Goal: Transaction & Acquisition: Obtain resource

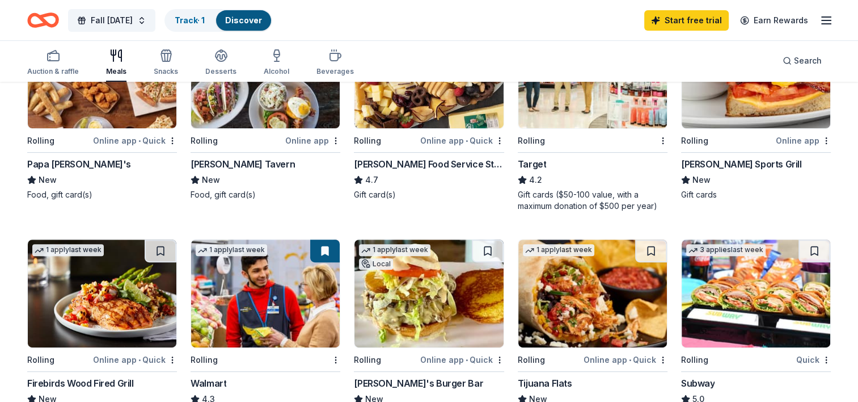
scroll to position [397, 0]
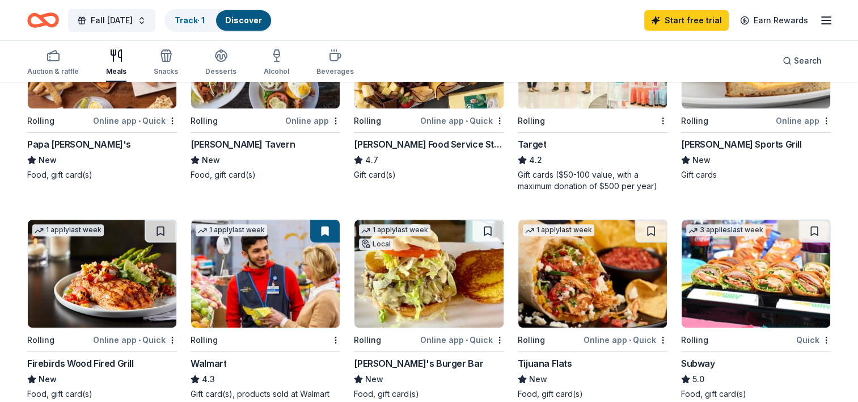
click at [276, 259] on img at bounding box center [265, 274] width 149 height 108
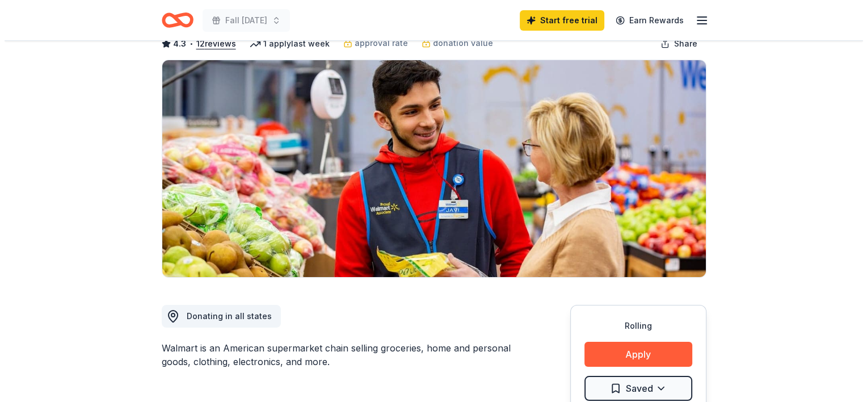
scroll to position [170, 0]
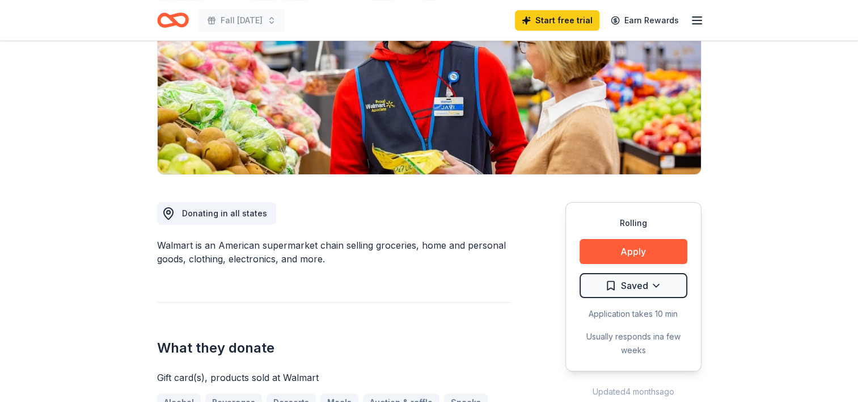
click at [614, 238] on div "Rolling Apply Saved Application takes 10 min Usually responds in a few weeks" at bounding box center [634, 286] width 136 height 169
click at [613, 248] on button "Apply" at bounding box center [634, 251] width 108 height 25
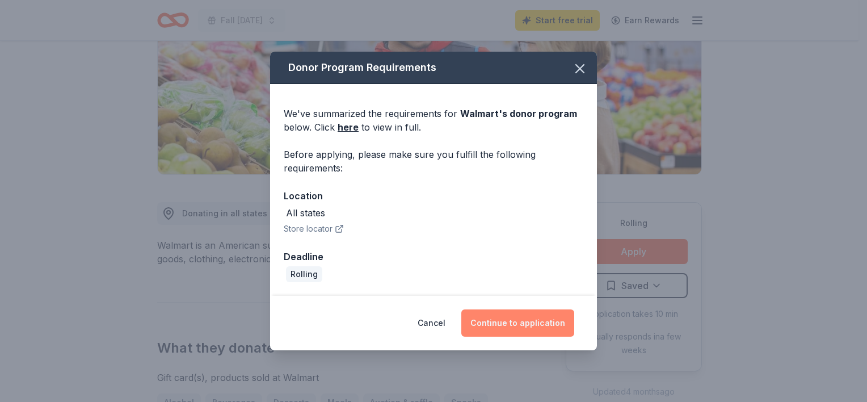
click at [542, 322] on button "Continue to application" at bounding box center [517, 322] width 113 height 27
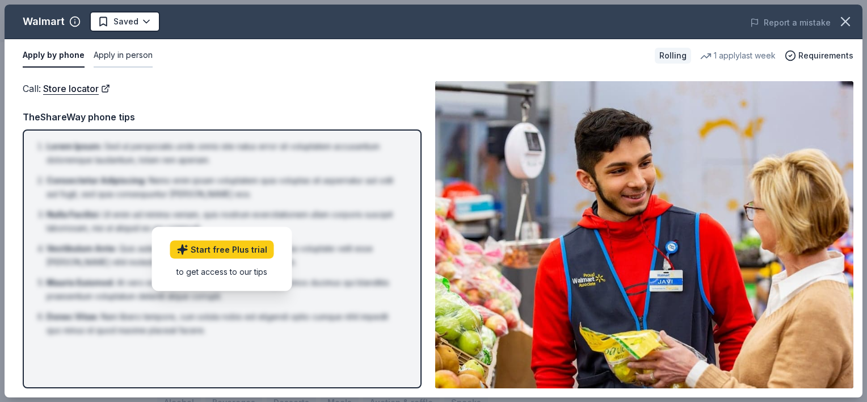
click at [132, 57] on button "Apply in person" at bounding box center [123, 56] width 59 height 24
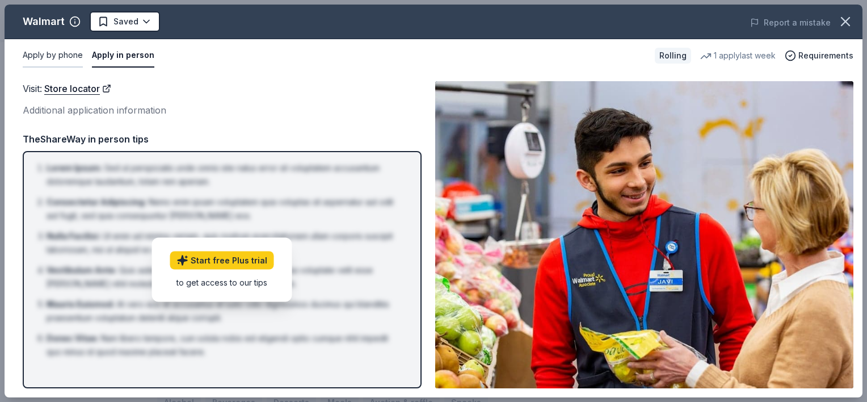
click at [58, 53] on button "Apply by phone" at bounding box center [53, 56] width 60 height 24
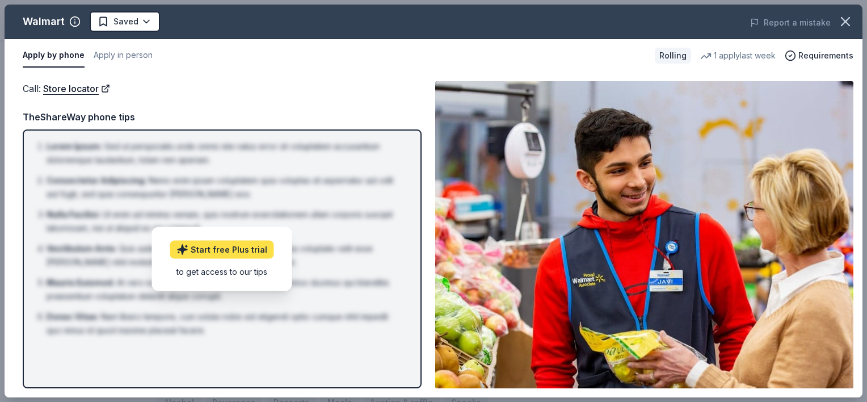
click at [233, 246] on link "Start free Plus trial" at bounding box center [222, 249] width 104 height 18
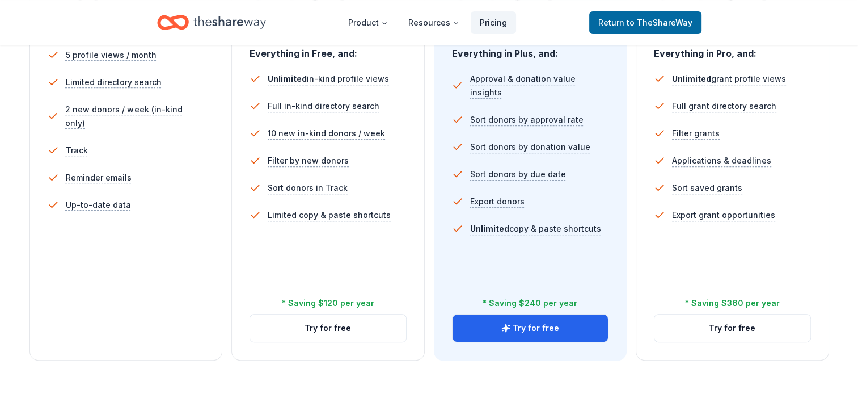
scroll to position [397, 0]
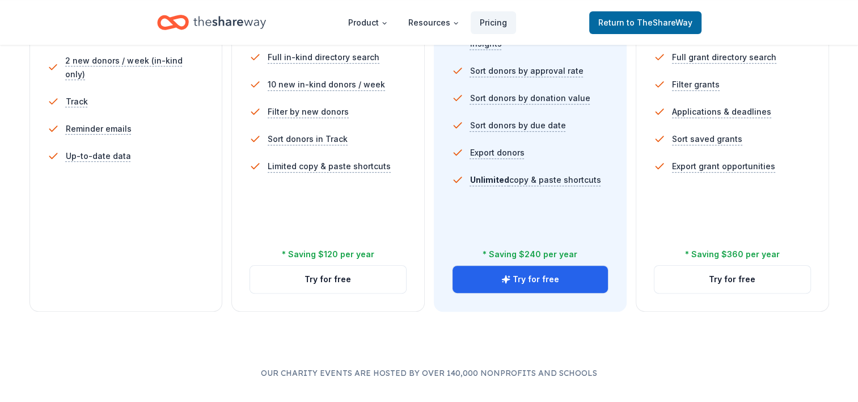
click at [136, 272] on div "Free Current Come see what we're all about. Free 5 profile views / month Limite…" at bounding box center [125, 78] width 193 height 465
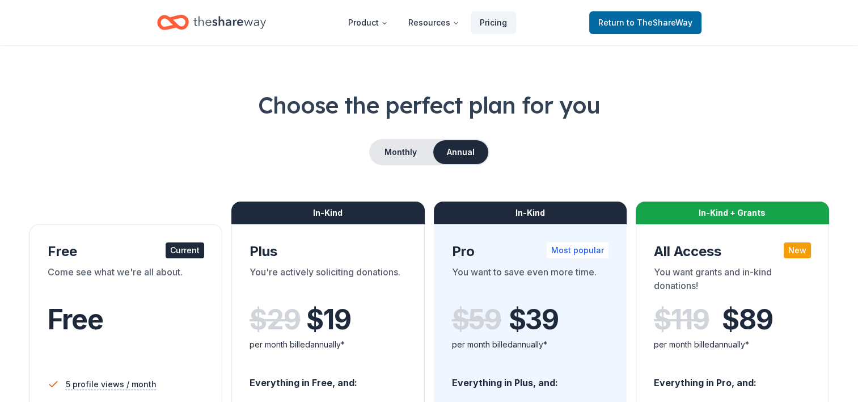
scroll to position [0, 0]
